Goal: Task Accomplishment & Management: Complete application form

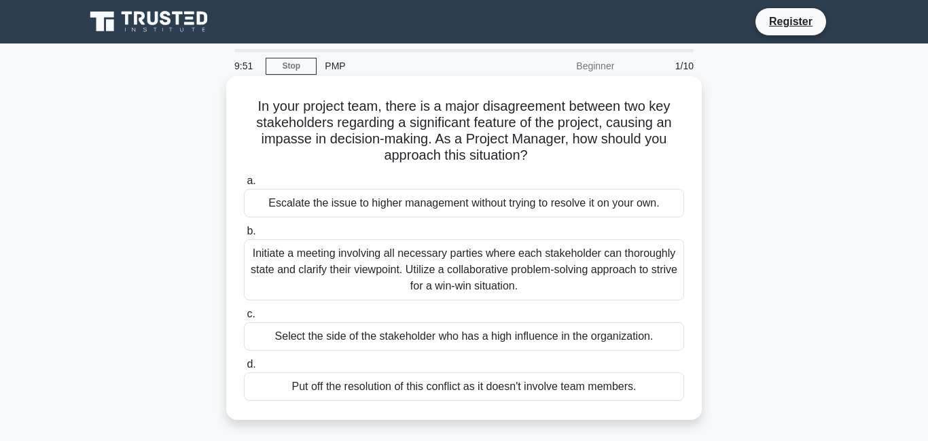
click at [340, 202] on div "Escalate the issue to higher management without trying to resolve it on your ow…" at bounding box center [464, 203] width 440 height 29
click at [244, 185] on input "a. Escalate the issue to higher management without trying to resolve it on your…" at bounding box center [244, 181] width 0 height 9
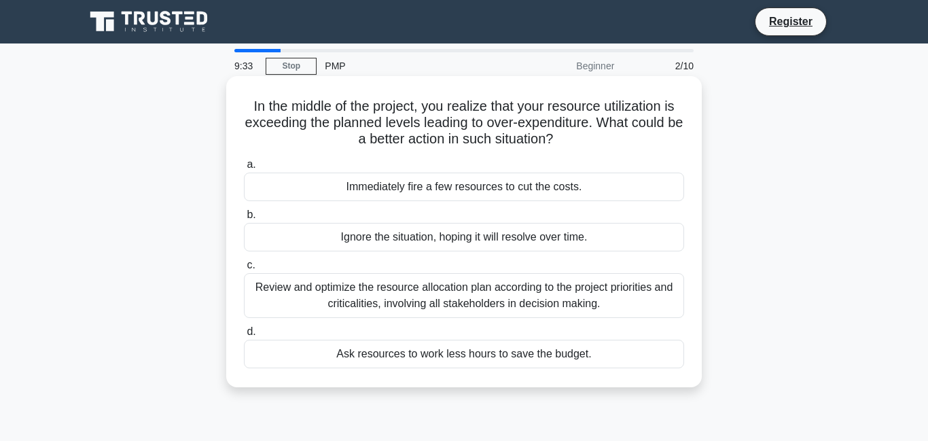
click at [353, 302] on div "Review and optimize the resource allocation plan according to the project prior…" at bounding box center [464, 295] width 440 height 45
click at [244, 270] on input "c. Review and optimize the resource allocation plan according to the project pr…" at bounding box center [244, 265] width 0 height 9
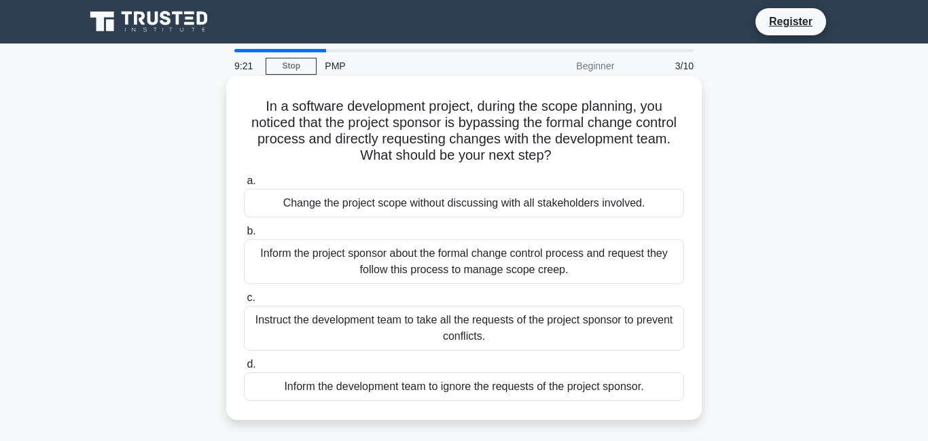
click at [353, 322] on div "Instruct the development team to take all the requests of the project sponsor t…" at bounding box center [464, 328] width 440 height 45
click at [244, 302] on input "c. Instruct the development team to take all the requests of the project sponso…" at bounding box center [244, 298] width 0 height 9
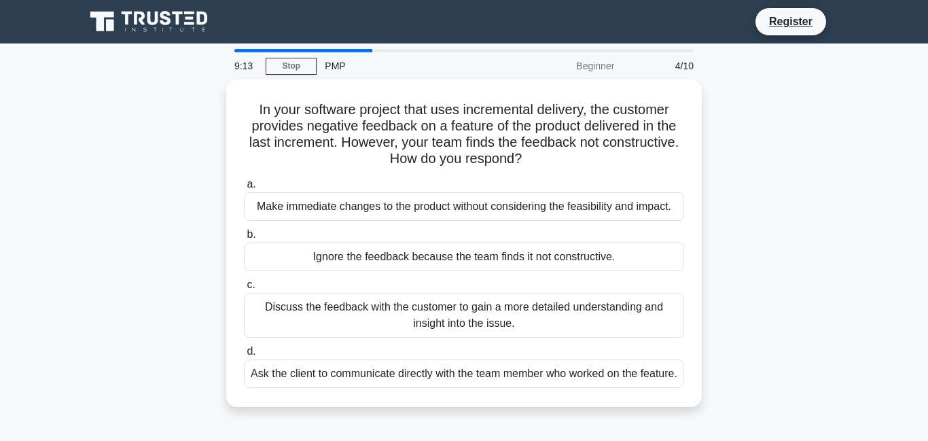
click at [353, 322] on div "Discuss the feedback with the customer to gain a more detailed understanding an…" at bounding box center [464, 315] width 440 height 45
click at [244, 289] on input "c. Discuss the feedback with the customer to gain a more detailed understanding…" at bounding box center [244, 285] width 0 height 9
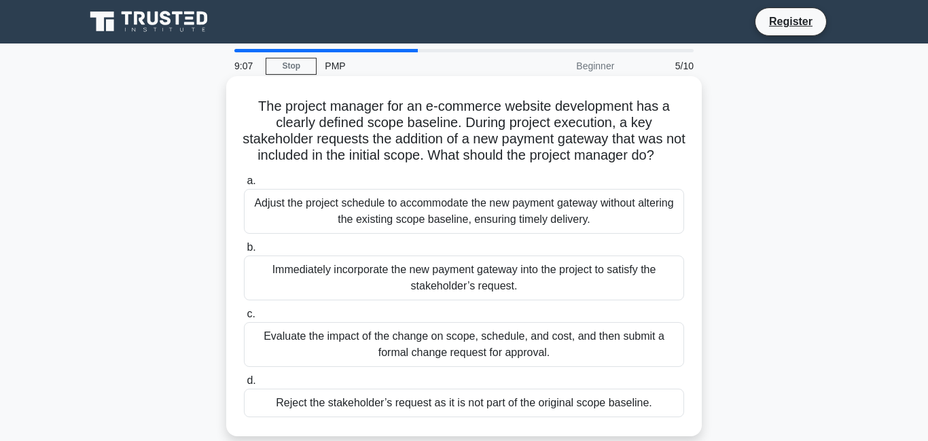
click at [353, 334] on div "Evaluate the impact of the change on scope, schedule, and cost, and then submit…" at bounding box center [464, 344] width 440 height 45
click at [244, 319] on input "c. Evaluate the impact of the change on scope, schedule, and cost, and then sub…" at bounding box center [244, 314] width 0 height 9
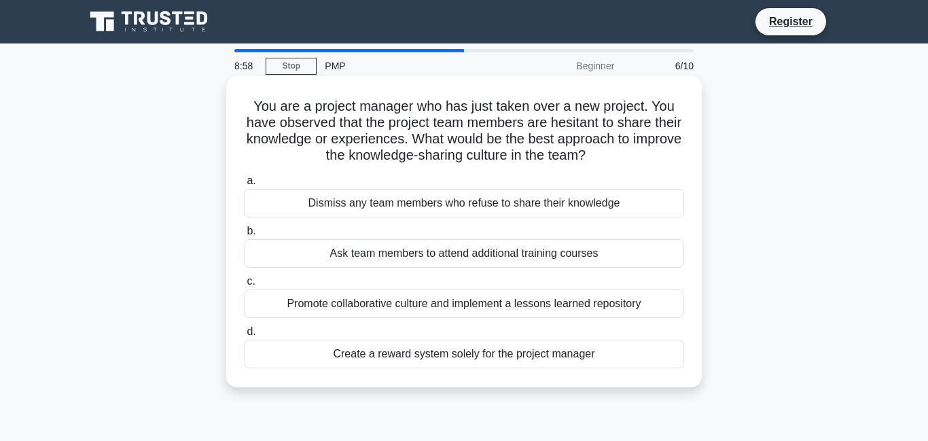
click at [349, 300] on div "Promote collaborative culture and implement a lessons learned repository" at bounding box center [464, 303] width 440 height 29
click at [244, 286] on input "c. Promote collaborative culture and implement a lessons learned repository" at bounding box center [244, 281] width 0 height 9
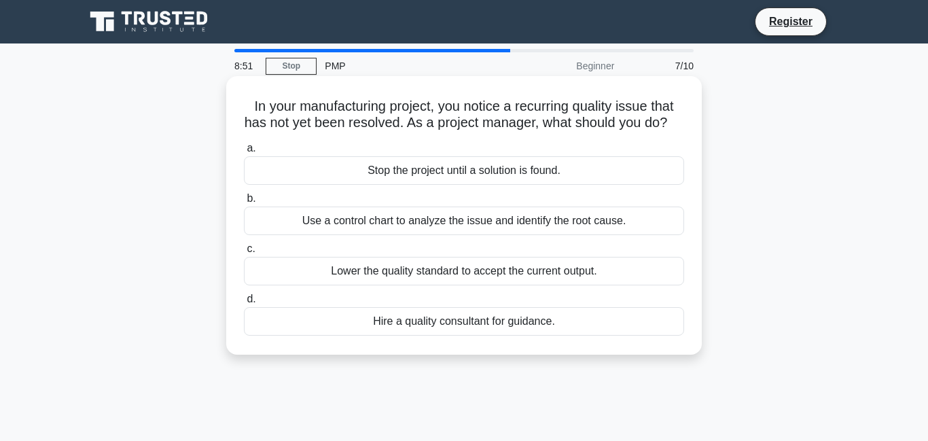
click at [356, 228] on div "Use a control chart to analyze the issue and identify the root cause." at bounding box center [464, 221] width 440 height 29
click at [244, 203] on input "b. Use a control chart to analyze the issue and identify the root cause." at bounding box center [244, 198] width 0 height 9
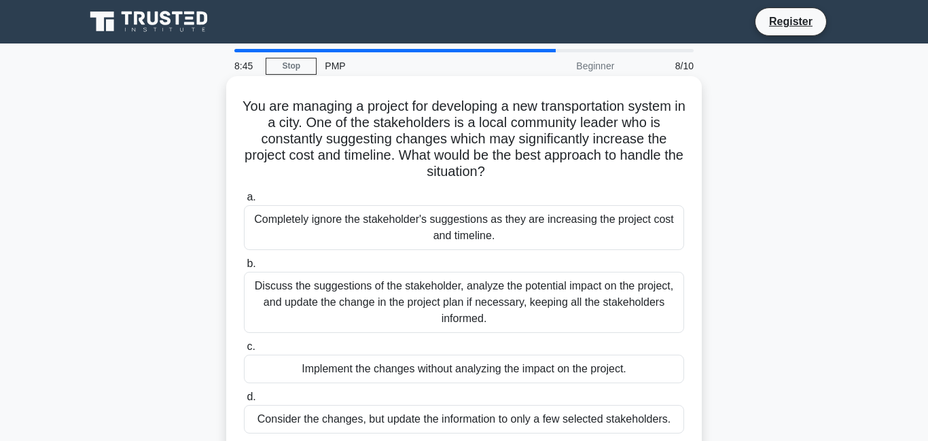
click at [373, 376] on div "Implement the changes without analyzing the impact on the project." at bounding box center [464, 369] width 440 height 29
click at [244, 351] on input "c. Implement the changes without analyzing the impact on the project." at bounding box center [244, 346] width 0 height 9
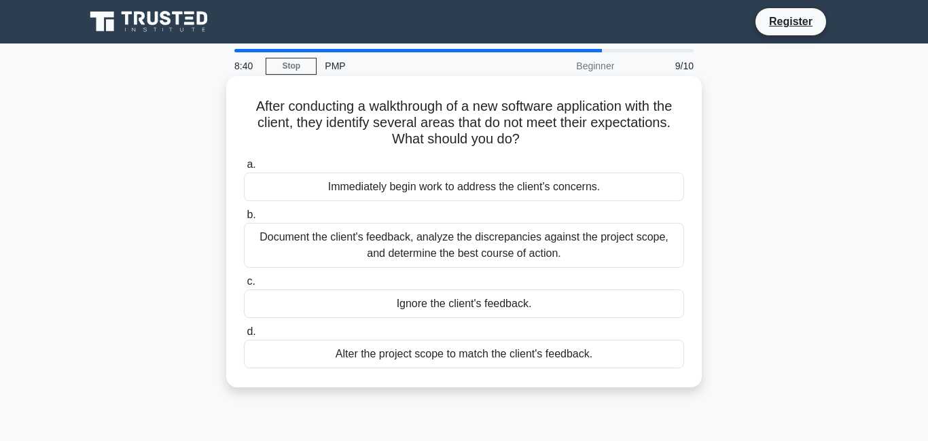
click at [366, 249] on div "Document the client's feedback, analyze the discrepancies against the project s…" at bounding box center [464, 245] width 440 height 45
click at [244, 219] on input "b. Document the client's feedback, analyze the discrepancies against the projec…" at bounding box center [244, 215] width 0 height 9
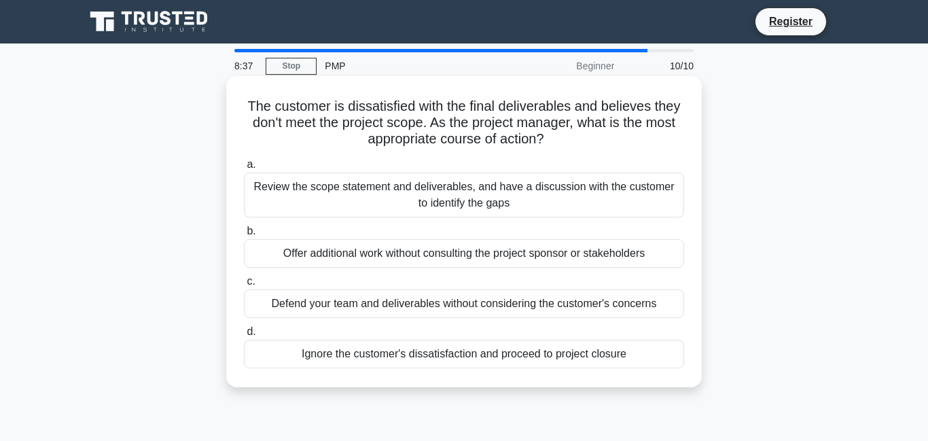
click at [368, 206] on div "Review the scope statement and deliverables, and have a discussion with the cus…" at bounding box center [464, 195] width 440 height 45
click at [244, 169] on input "a. Review the scope statement and deliverables, and have a discussion with the …" at bounding box center [244, 164] width 0 height 9
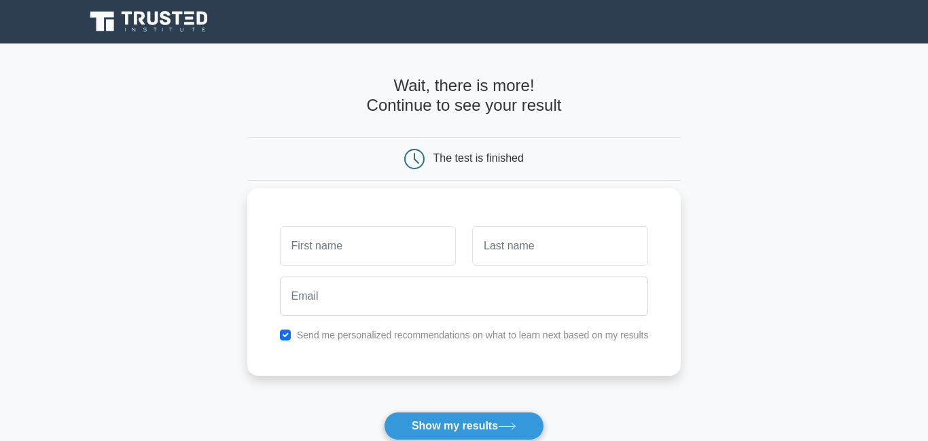
click at [343, 243] on input "text" at bounding box center [368, 245] width 176 height 39
